Goal: Check status

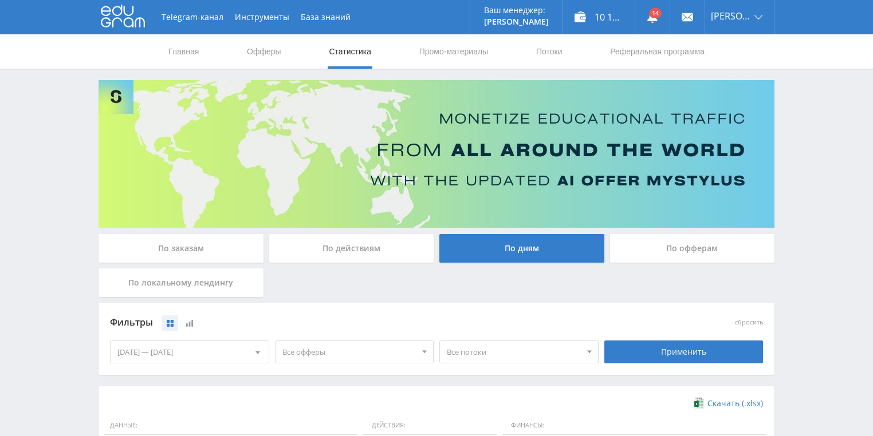
scroll to position [312, 0]
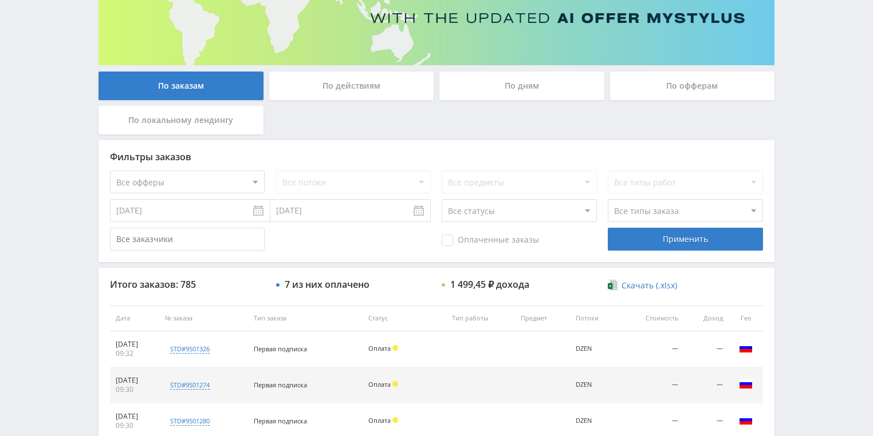
scroll to position [183, 0]
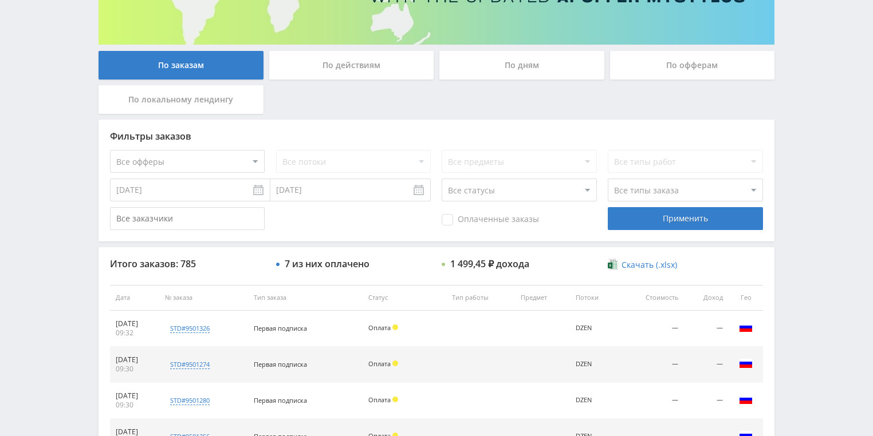
click at [346, 68] on div "По действиям" at bounding box center [351, 65] width 165 height 29
click at [0, 0] on input "По действиям" at bounding box center [0, 0] width 0 height 0
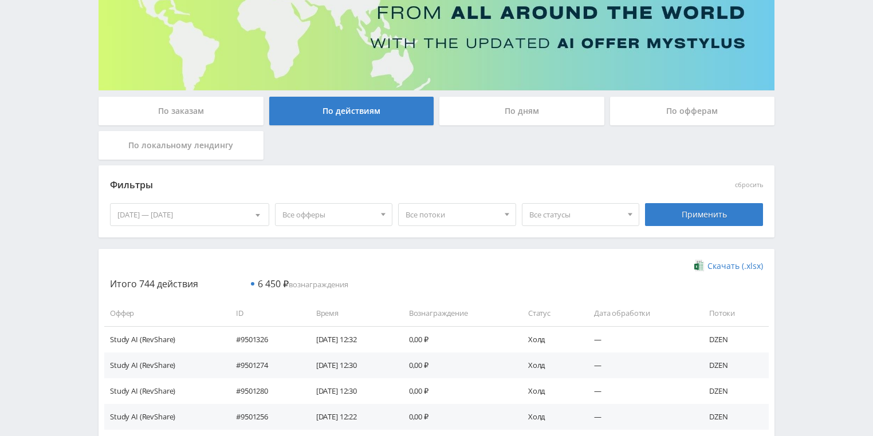
click at [506, 123] on div "По дням" at bounding box center [521, 111] width 165 height 29
click at [0, 0] on input "По дням" at bounding box center [0, 0] width 0 height 0
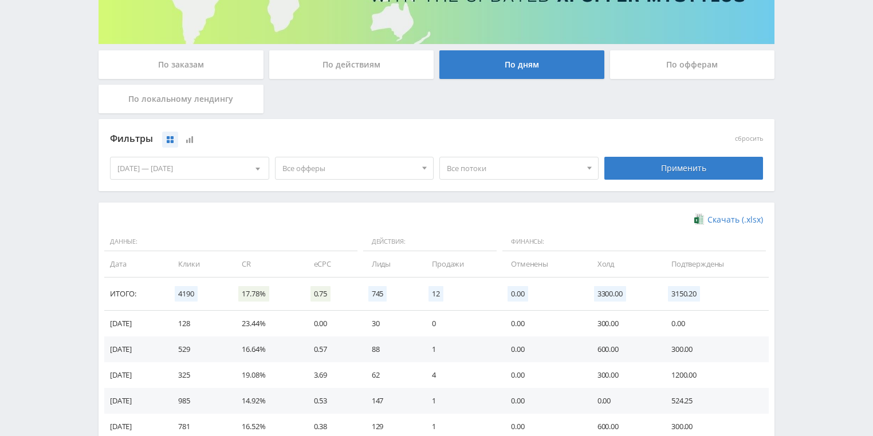
scroll to position [229, 0]
